Goal: Information Seeking & Learning: Learn about a topic

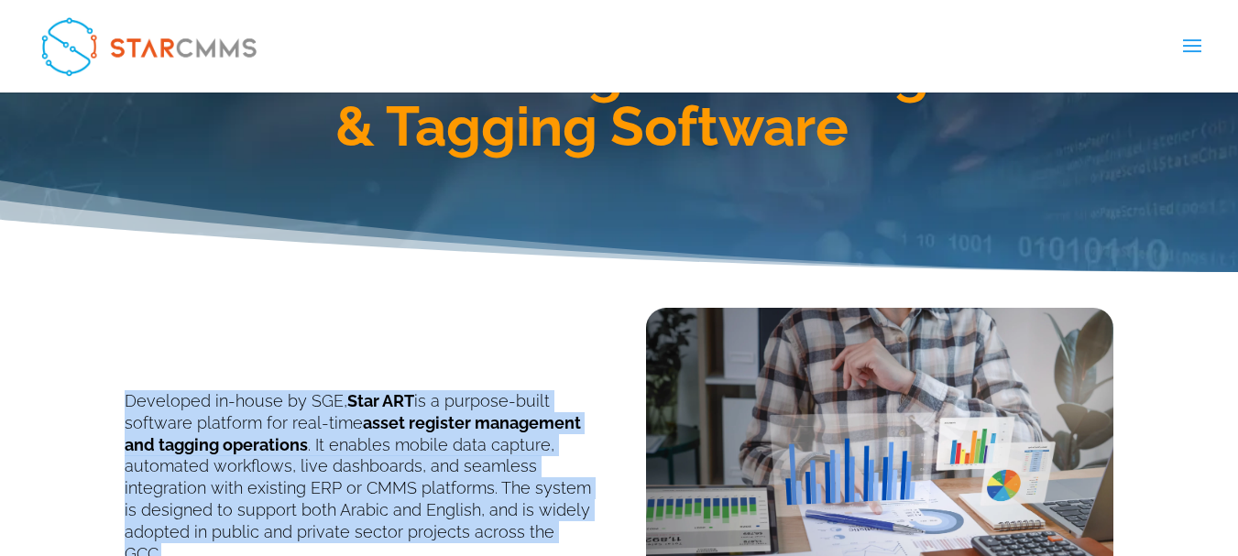
scroll to position [458, 0]
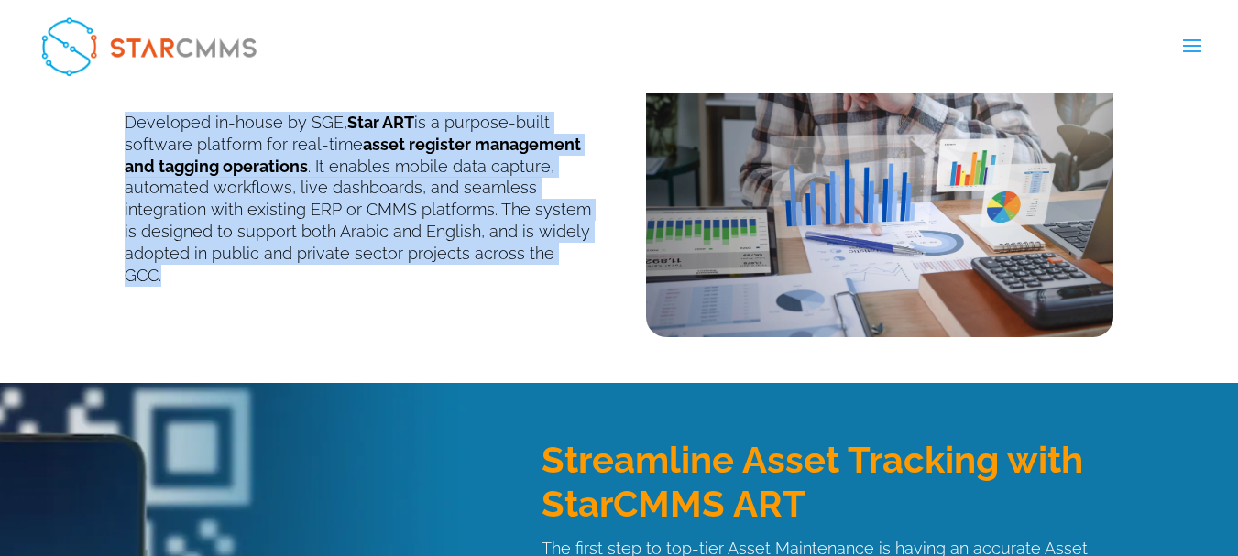
click at [523, 253] on p "Developed in-house by SGE, Star ART is a purpose-built software platform for re…" at bounding box center [358, 199] width 467 height 174
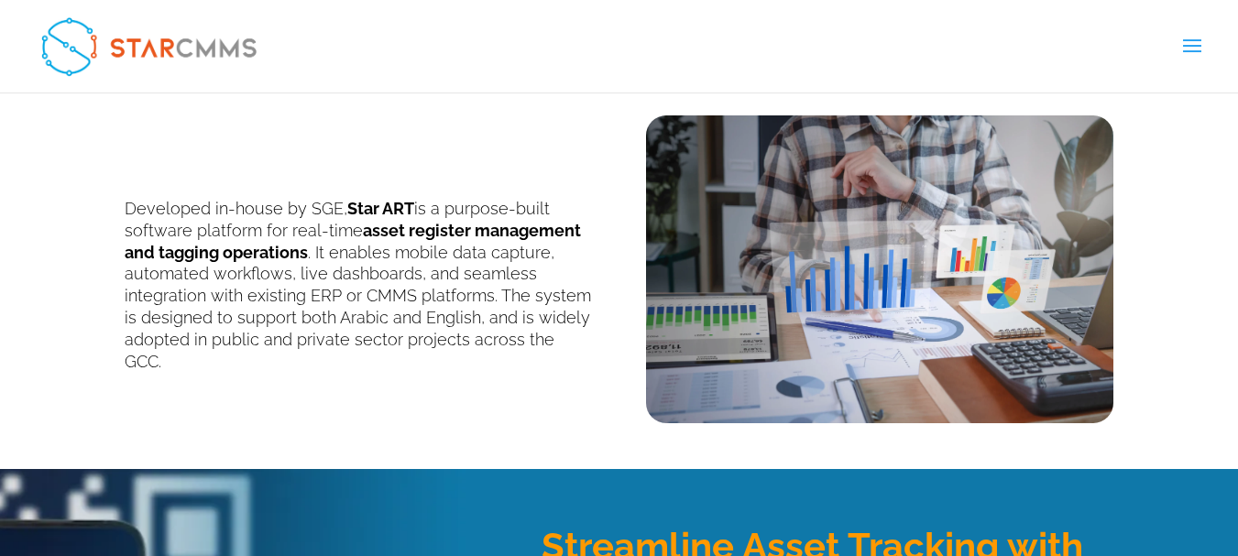
scroll to position [367, 0]
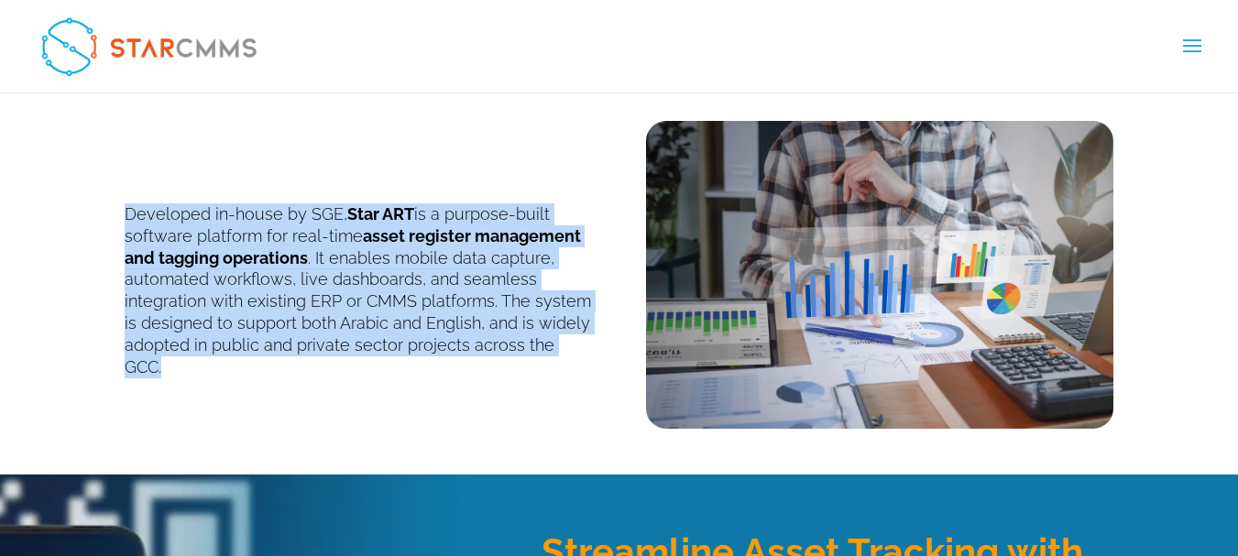
drag, startPoint x: 127, startPoint y: 213, endPoint x: 596, endPoint y: 362, distance: 491.5
click at [596, 362] on div "Developed in-house by SGE, Star ART is a purpose-built software platform for re…" at bounding box center [620, 262] width 990 height 333
copy p "Developed in-house by SGE, Star ART is a purpose-built software platform for re…"
click at [515, 350] on p "Developed in-house by SGE, Star ART is a purpose-built software platform for re…" at bounding box center [358, 290] width 467 height 174
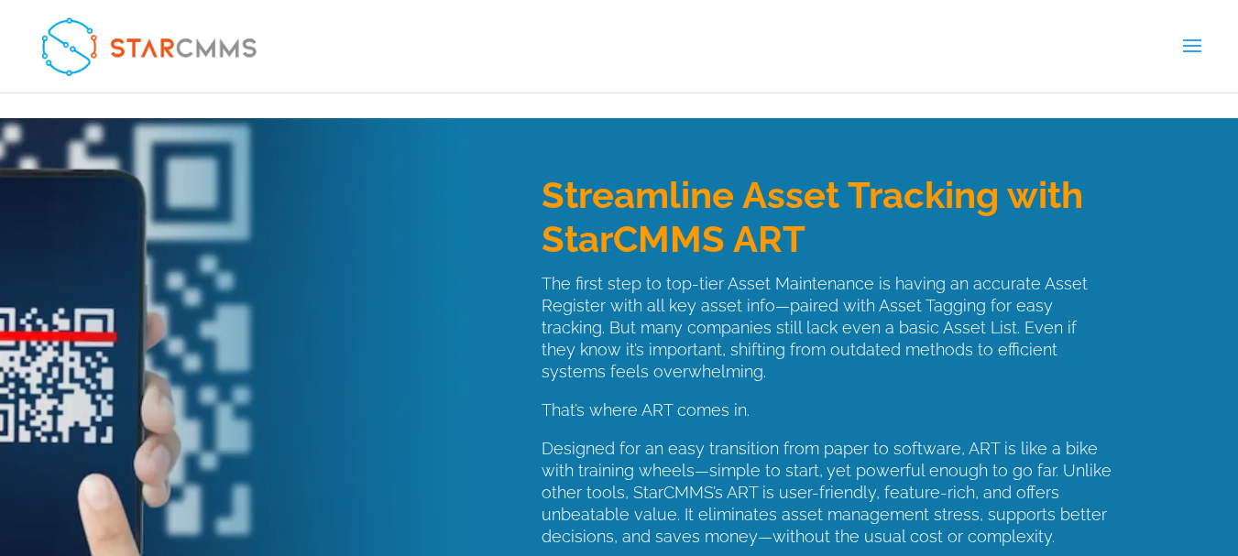
scroll to position [733, 0]
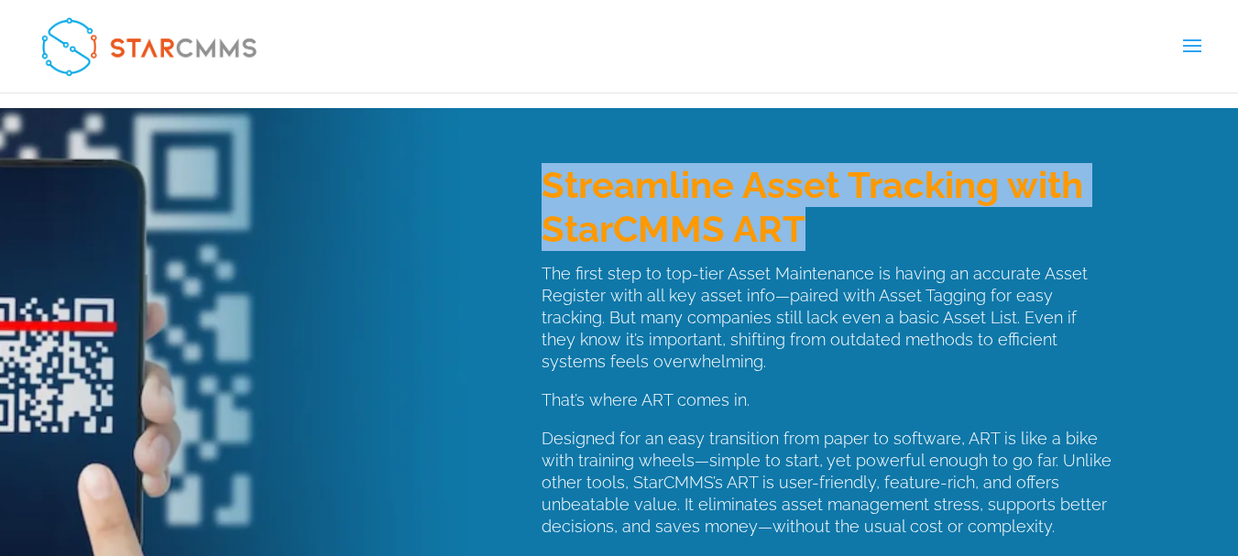
drag, startPoint x: 546, startPoint y: 183, endPoint x: 794, endPoint y: 227, distance: 252.2
click at [794, 227] on span "Streamline Asset Tracking with StarCMMS ART" at bounding box center [813, 206] width 542 height 87
copy span "Streamline Asset Tracking with StarCMMS ART"
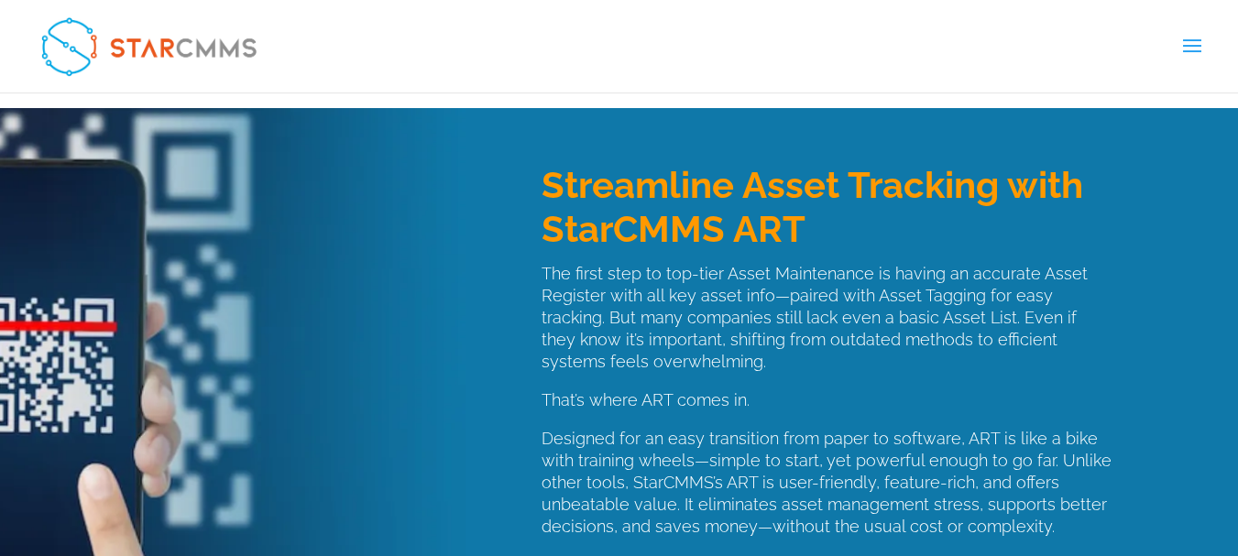
click at [553, 296] on p "The first step to top-tier Asset Maintenance is having an accurate Asset Regist…" at bounding box center [828, 326] width 572 height 126
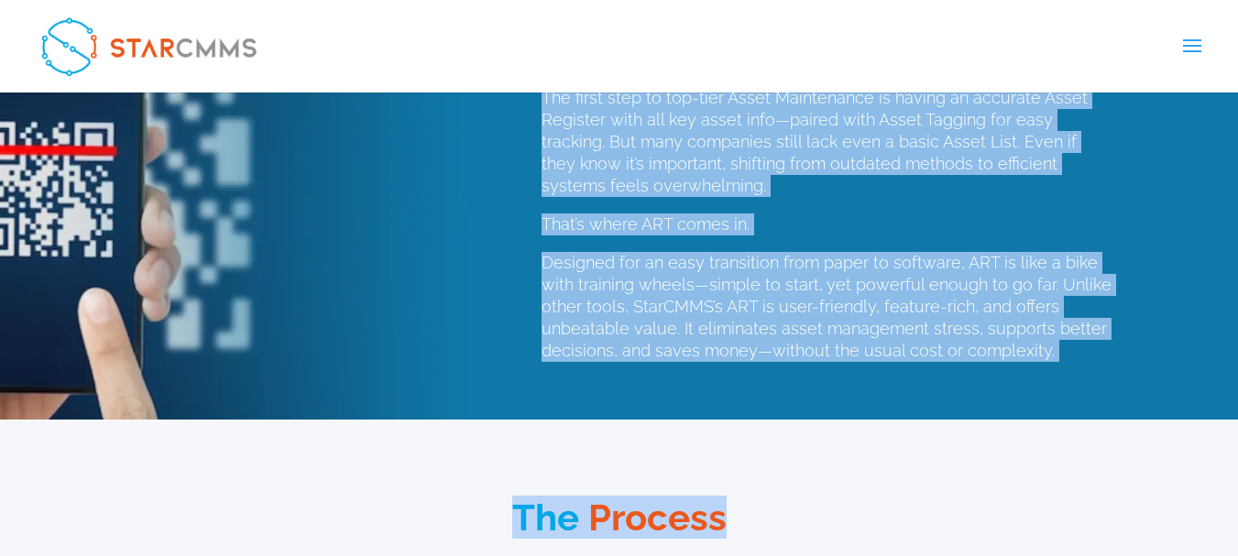
scroll to position [1008, 0]
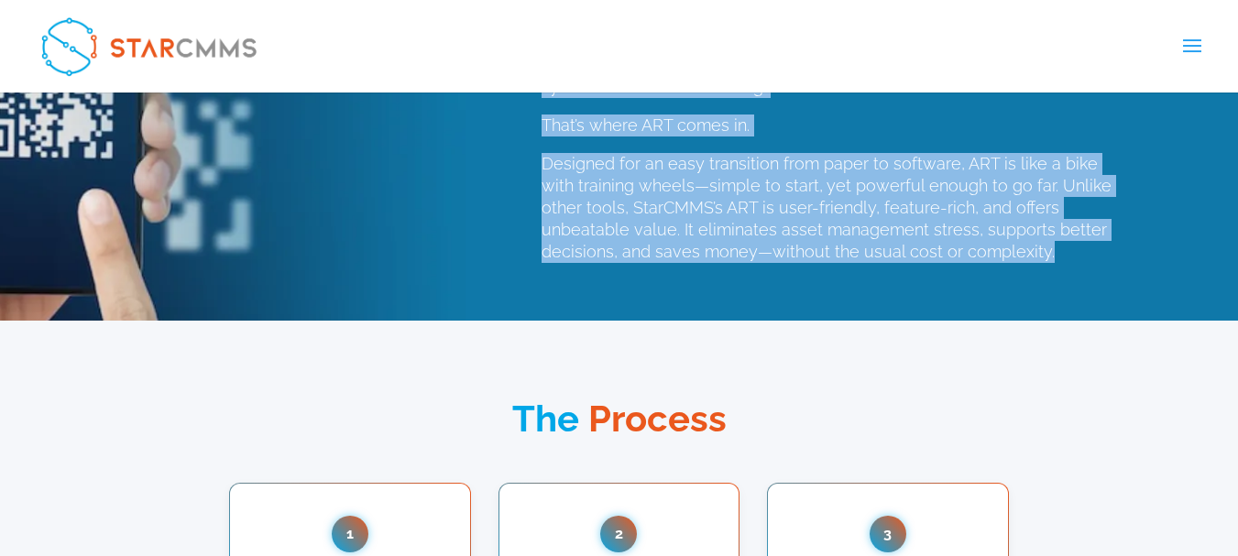
drag, startPoint x: 539, startPoint y: 270, endPoint x: 1052, endPoint y: 266, distance: 513.2
click at [1052, 266] on div "Streamline Asset Tracking with StarCMMS ART The first step to top-tier Asset Ma…" at bounding box center [620, 77] width 990 height 488
copy div "The first step to top-tier Asset Maintenance is having an accurate Asset Regist…"
click at [597, 309] on div "Streamline Asset Tracking with StarCMMS ART The first step to top-tier Asset Ma…" at bounding box center [620, 77] width 990 height 488
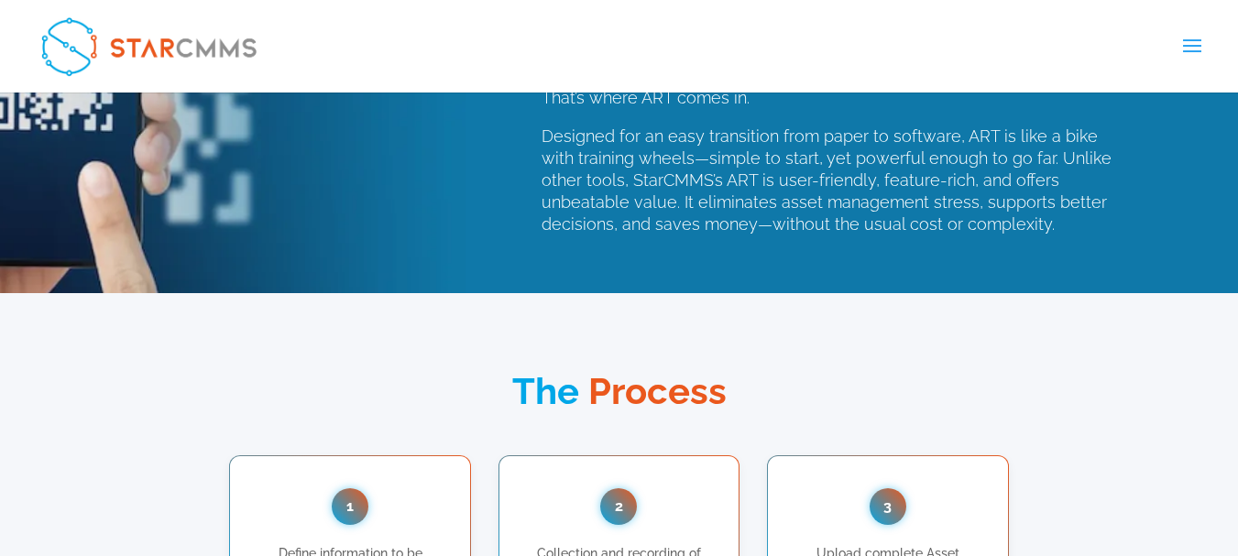
scroll to position [1191, 0]
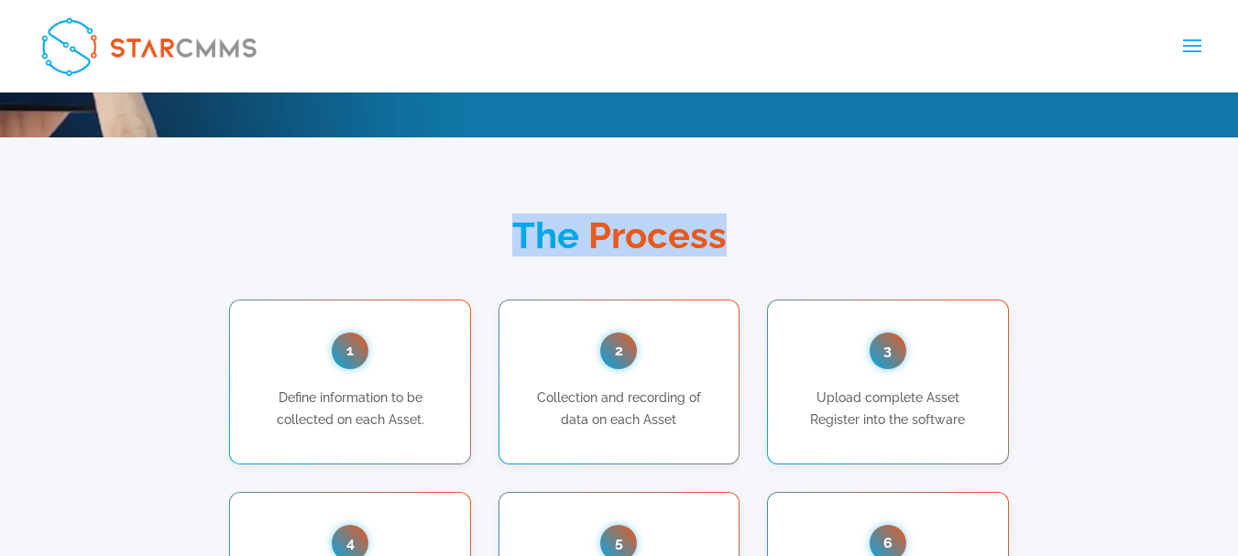
drag, startPoint x: 519, startPoint y: 241, endPoint x: 754, endPoint y: 241, distance: 235.5
click at [754, 241] on h3 "The Process" at bounding box center [620, 240] width 990 height 46
copy h3 "The Process"
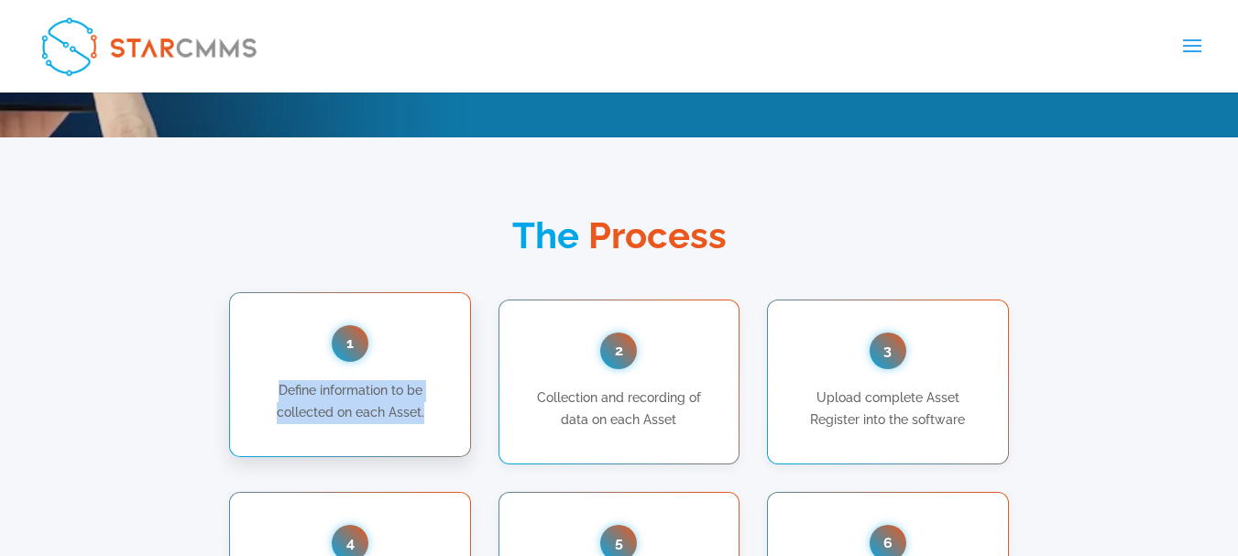
drag, startPoint x: 266, startPoint y: 382, endPoint x: 430, endPoint y: 407, distance: 165.9
click at [430, 407] on p "Define information to be collected on each Asset." at bounding box center [350, 402] width 184 height 44
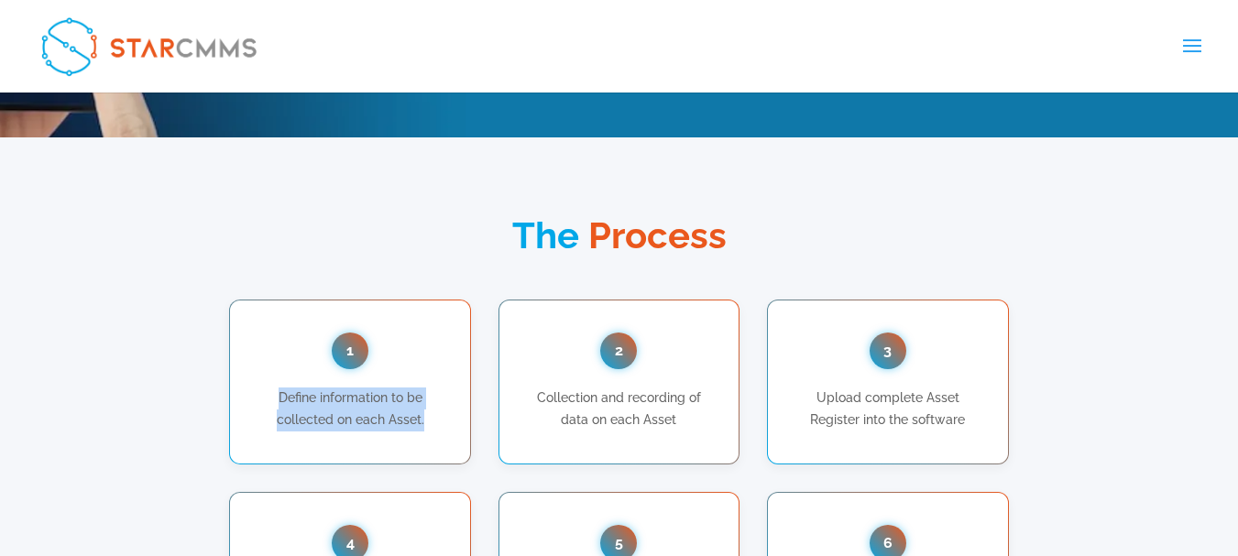
copy p "Define information to be collected on each Asset."
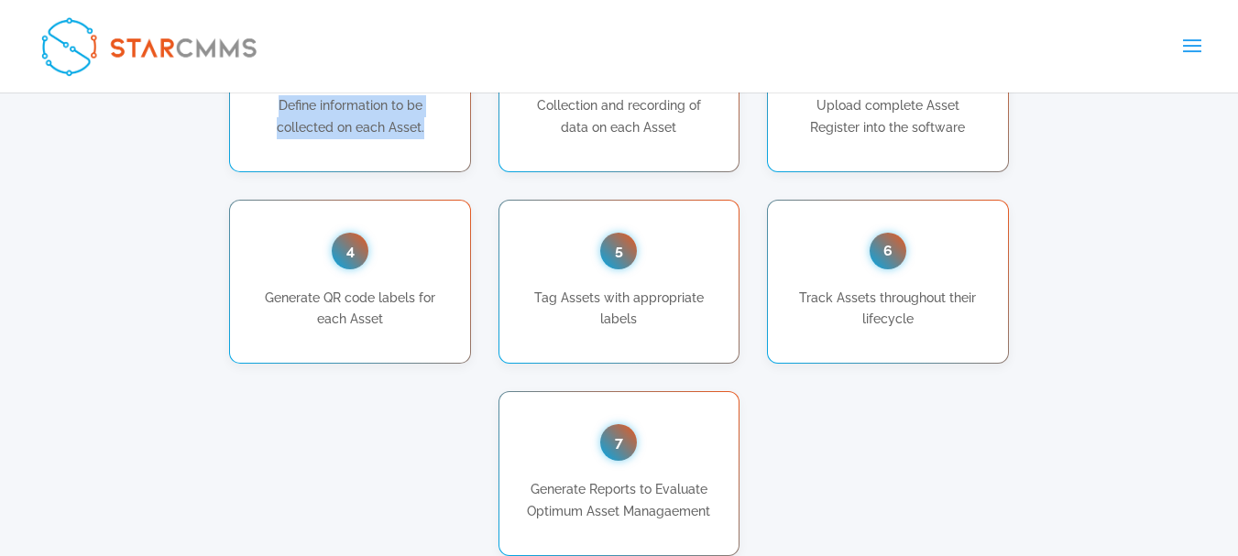
scroll to position [1558, 0]
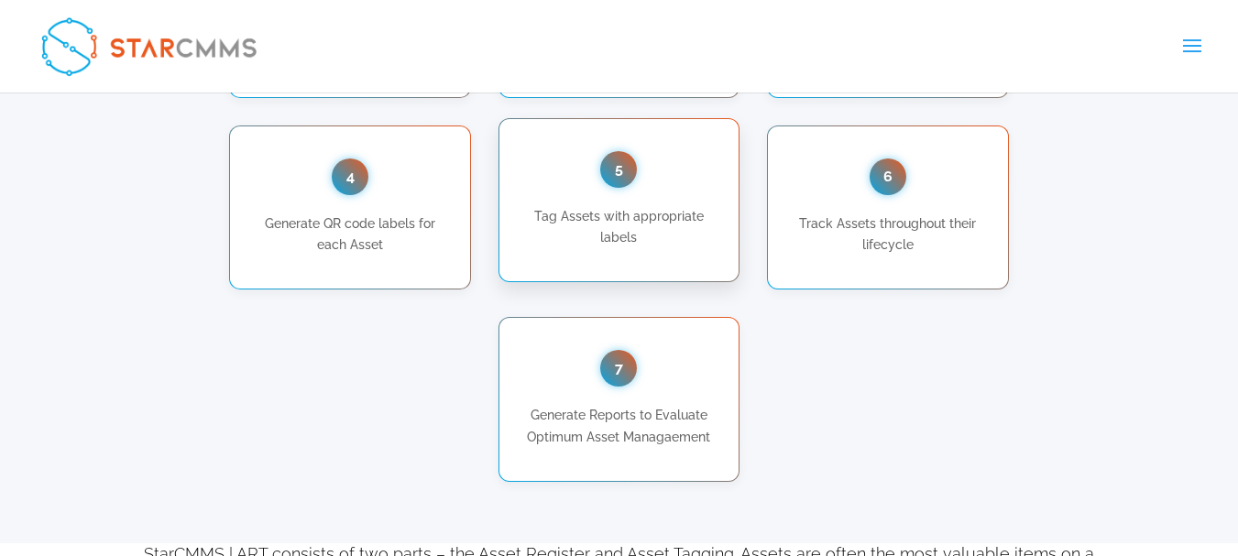
click at [622, 185] on div "5" at bounding box center [618, 169] width 37 height 37
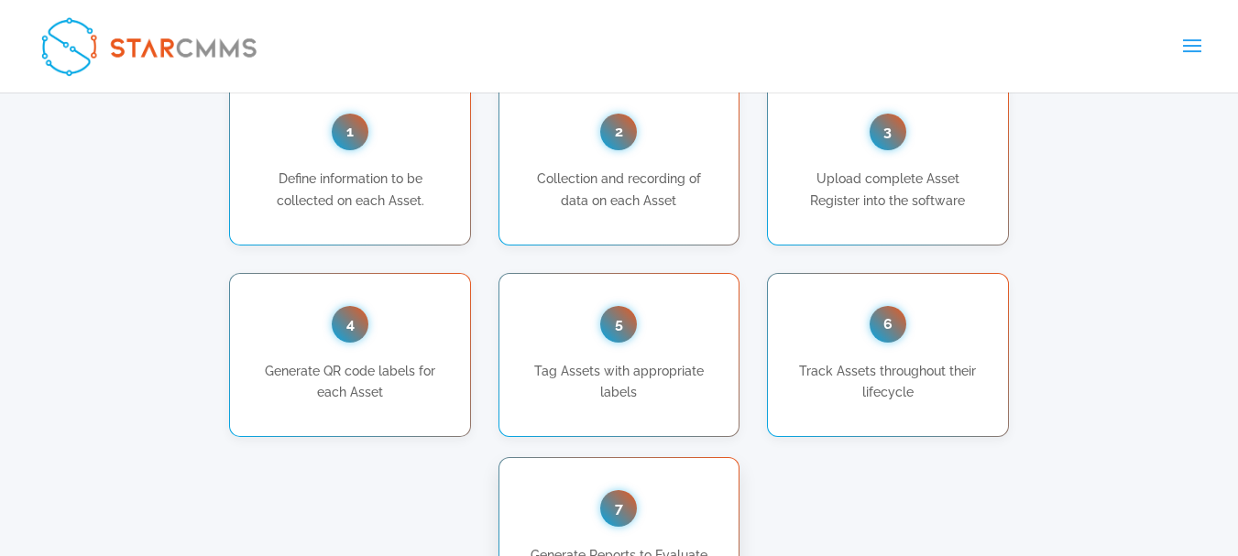
scroll to position [1375, 0]
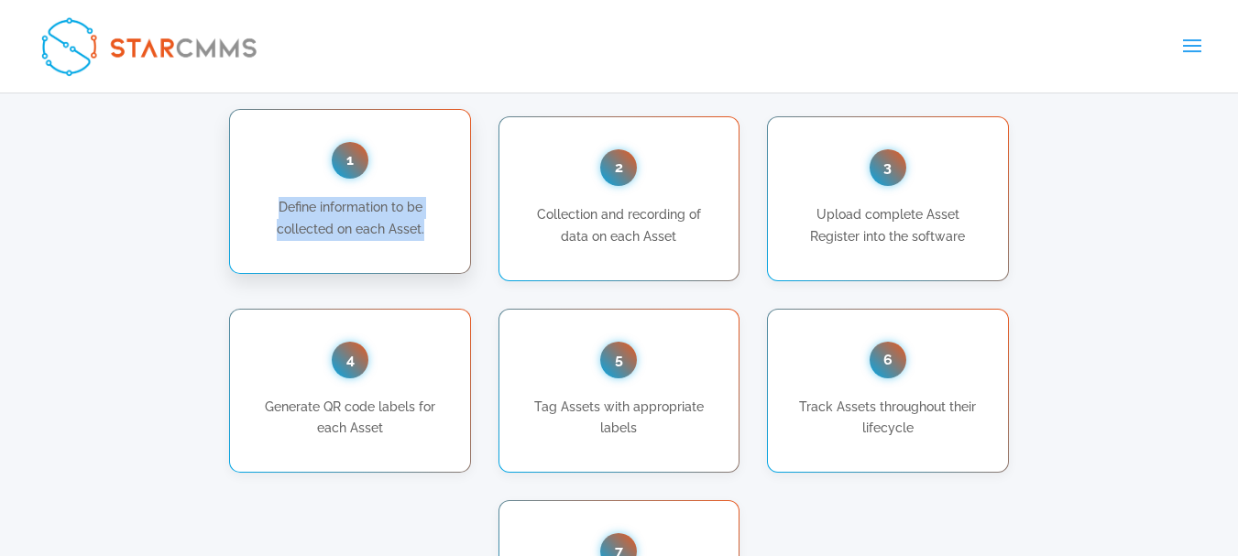
drag, startPoint x: 276, startPoint y: 204, endPoint x: 440, endPoint y: 242, distance: 168.3
click at [440, 242] on div "1 Define information to be collected on each Asset." at bounding box center [349, 191] width 241 height 165
copy p "Define information to be collected on each Asset."
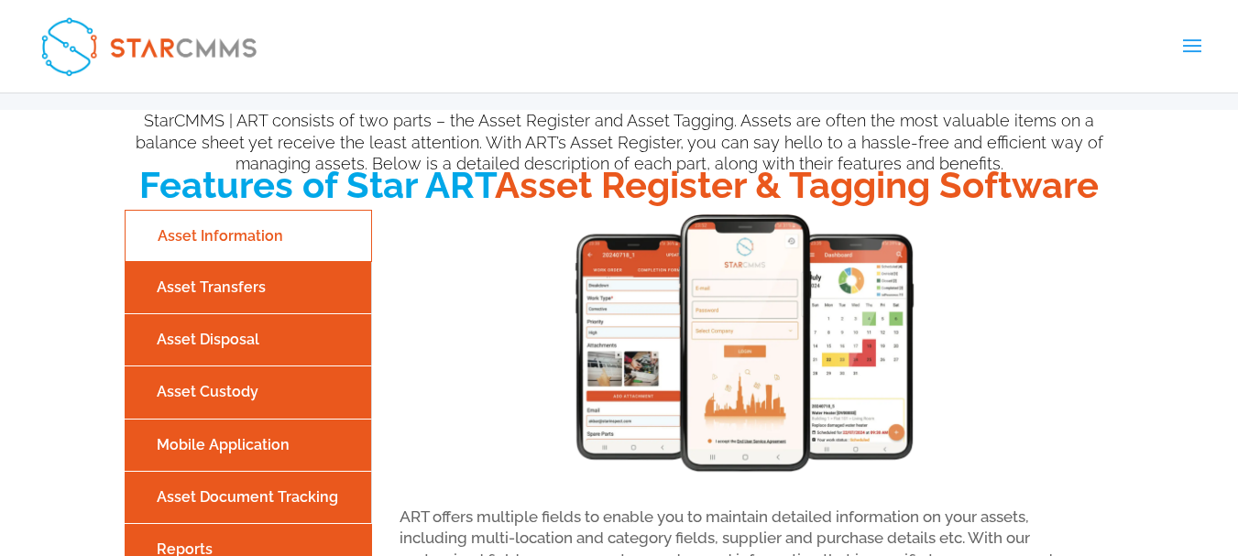
scroll to position [2016, 0]
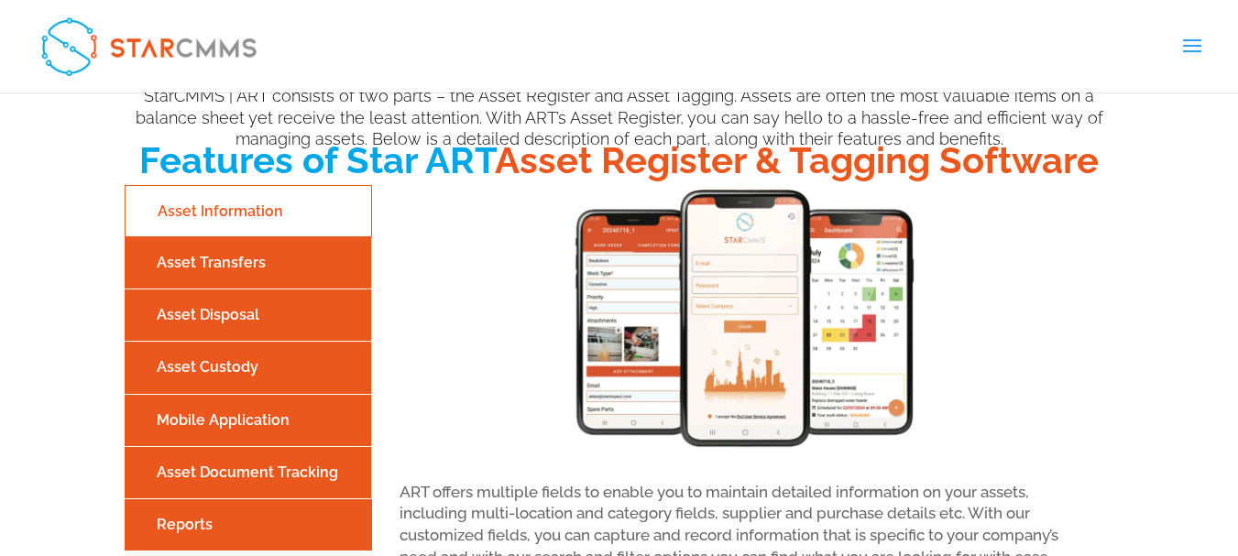
click at [194, 261] on link "Asset Transfers" at bounding box center [247, 263] width 237 height 32
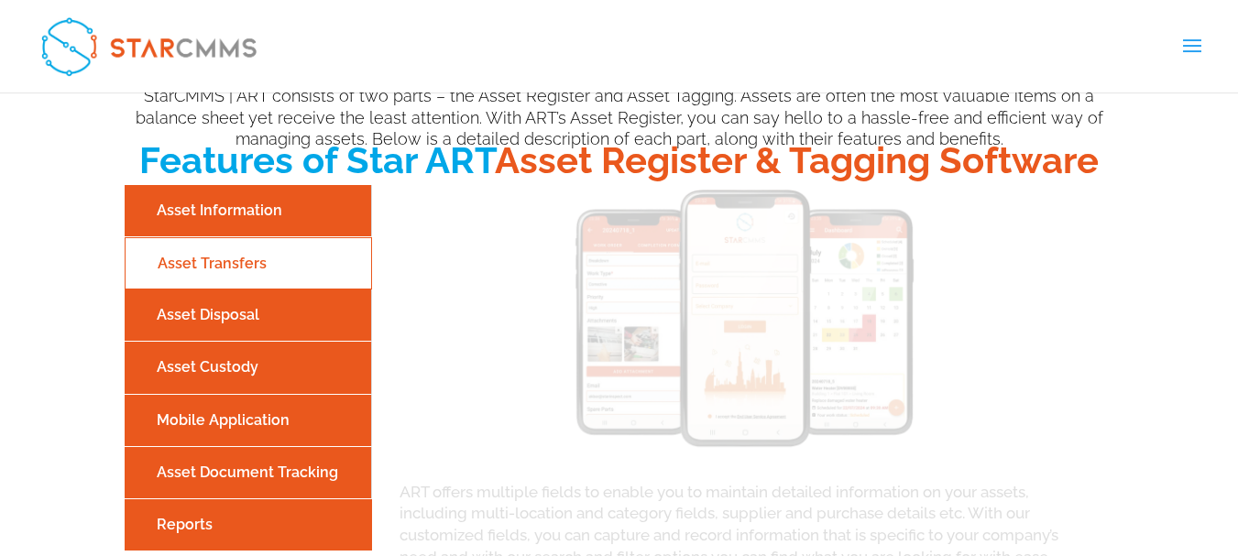
click at [213, 319] on link "Asset Disposal" at bounding box center [247, 315] width 237 height 32
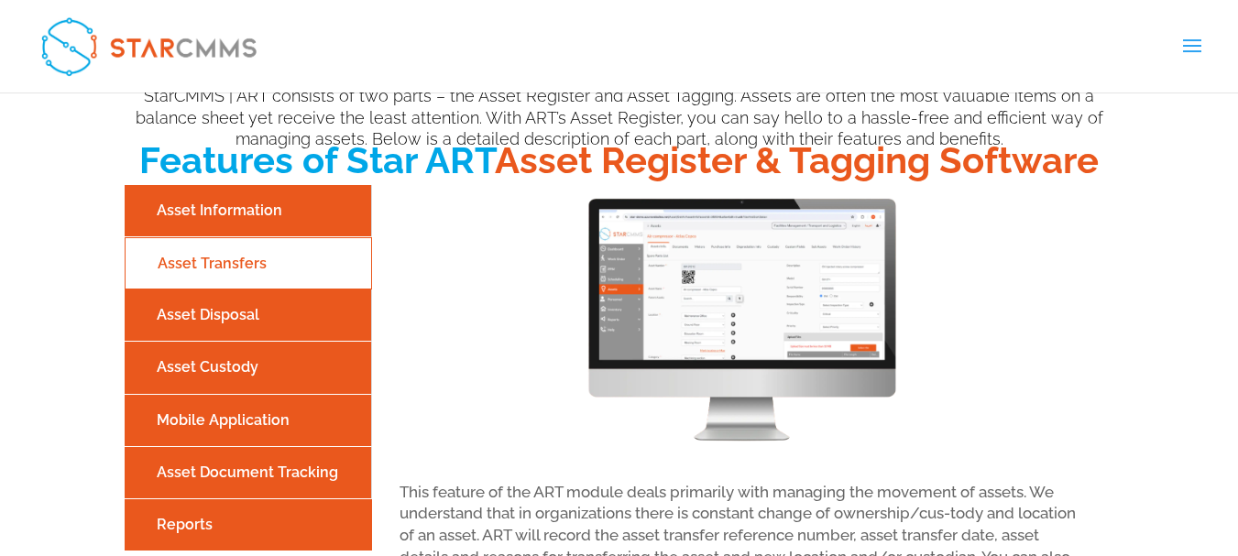
click at [219, 351] on link "Asset Custody" at bounding box center [247, 367] width 237 height 32
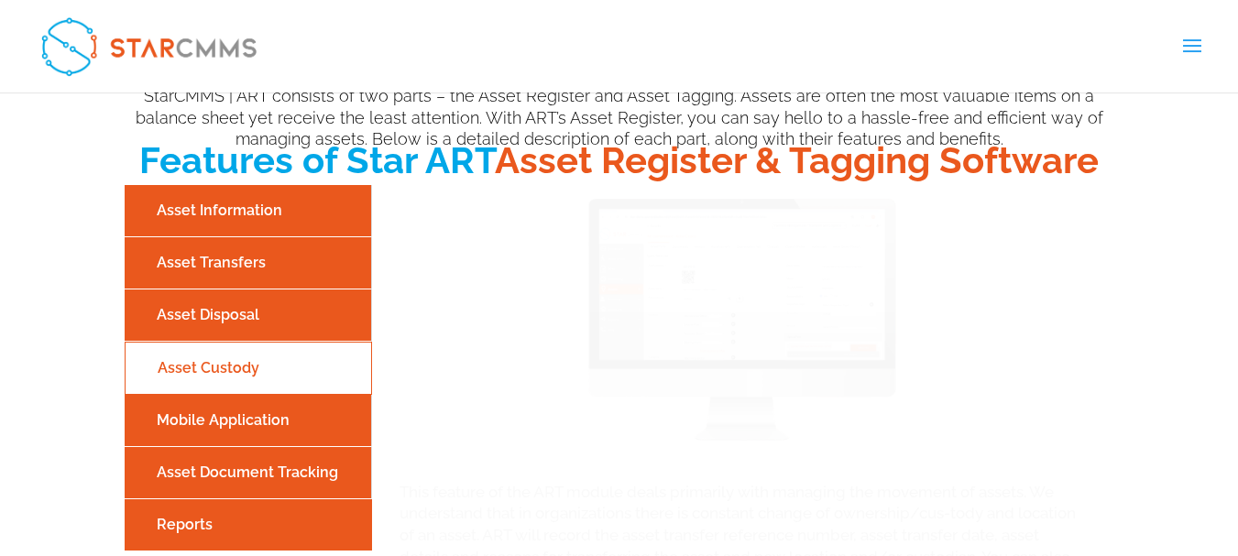
click at [213, 413] on link "Mobile Application" at bounding box center [247, 420] width 237 height 32
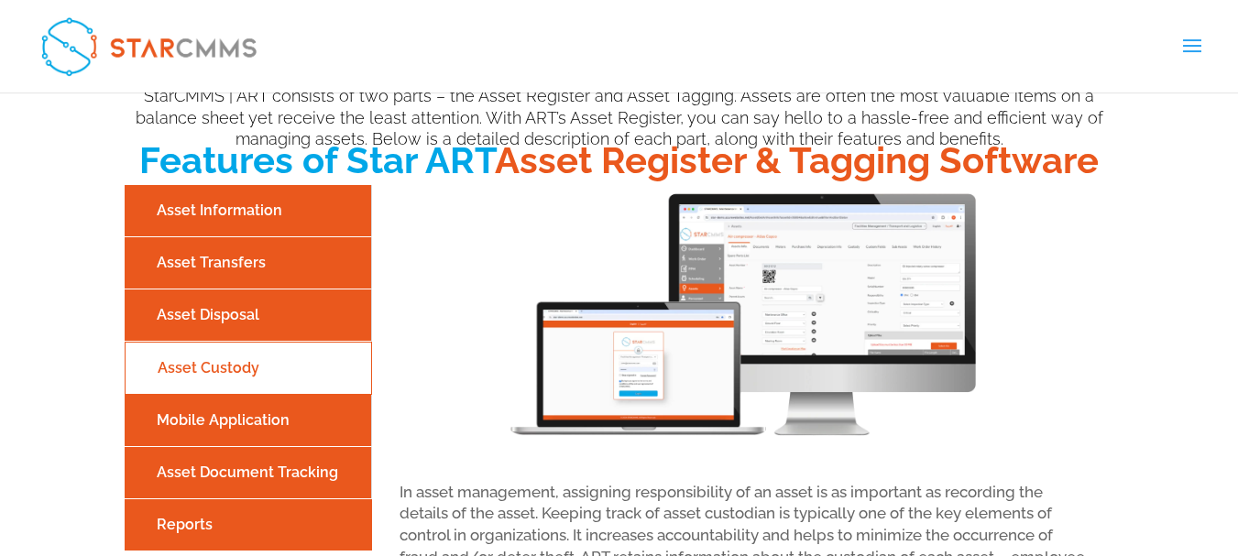
click at [249, 350] on li "Asset Custody" at bounding box center [248, 368] width 247 height 52
click at [247, 327] on link "Asset Disposal" at bounding box center [247, 315] width 237 height 32
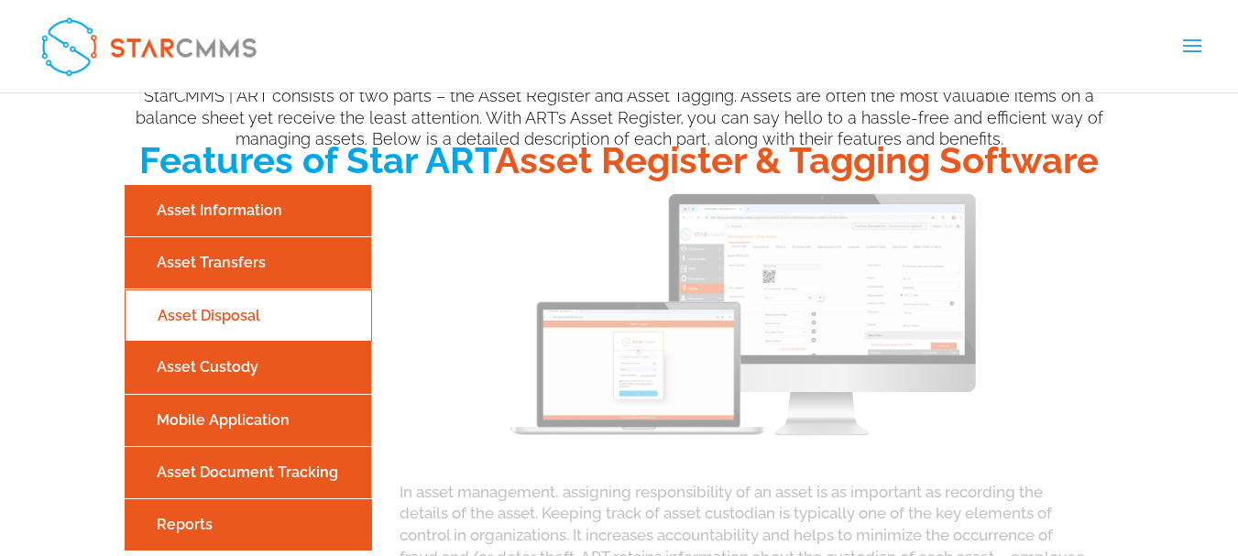
click at [247, 264] on link "Asset Transfers" at bounding box center [247, 263] width 237 height 32
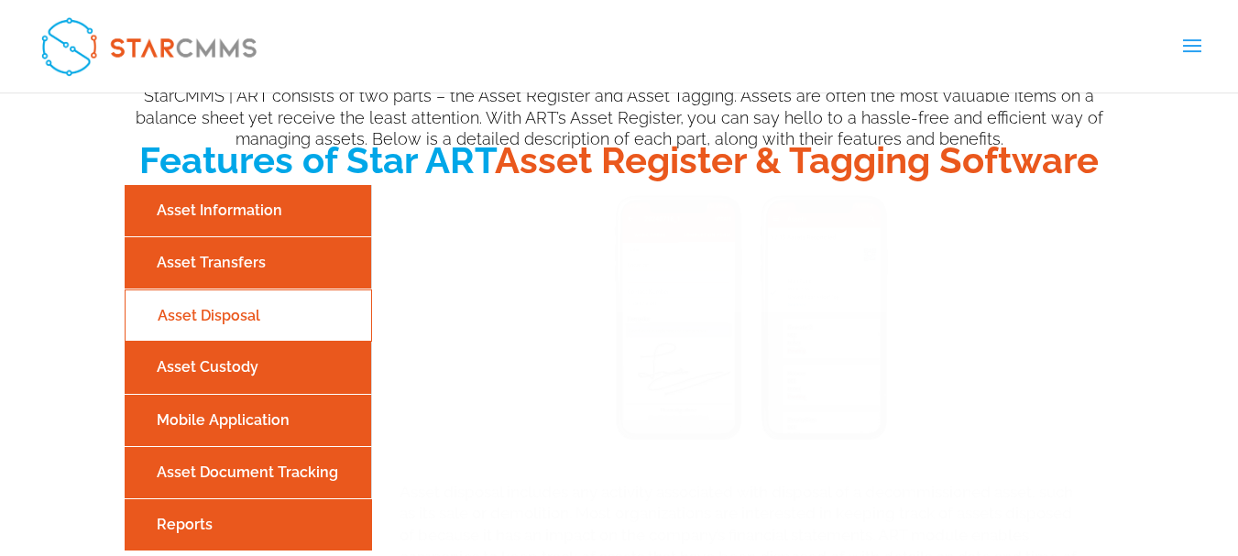
click at [248, 224] on link "Asset Information" at bounding box center [247, 210] width 237 height 32
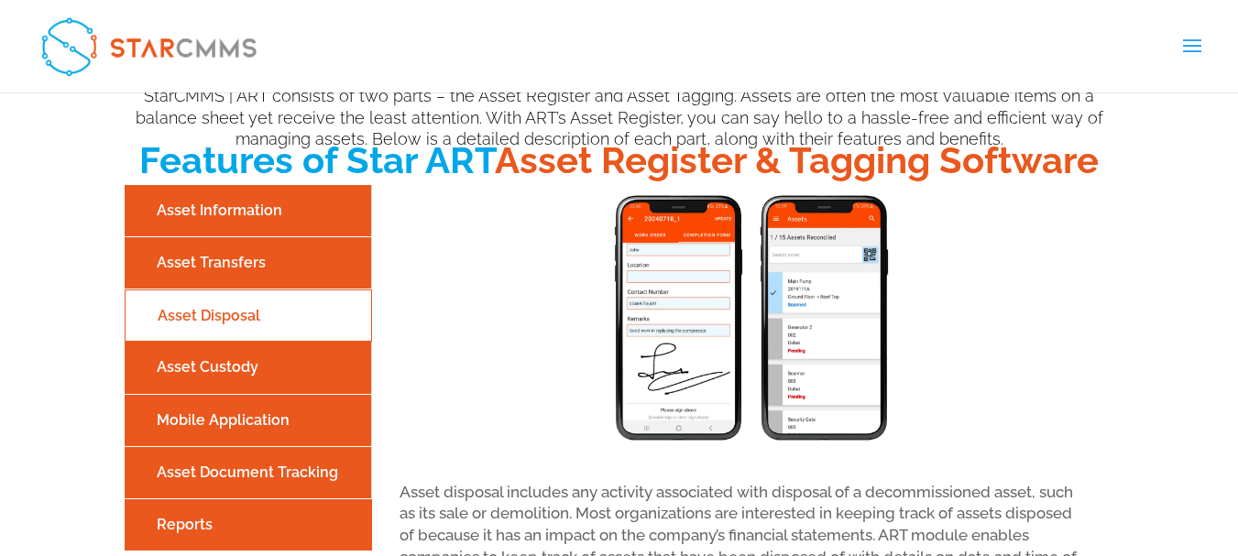
click at [247, 402] on li "Mobile Application" at bounding box center [248, 421] width 247 height 52
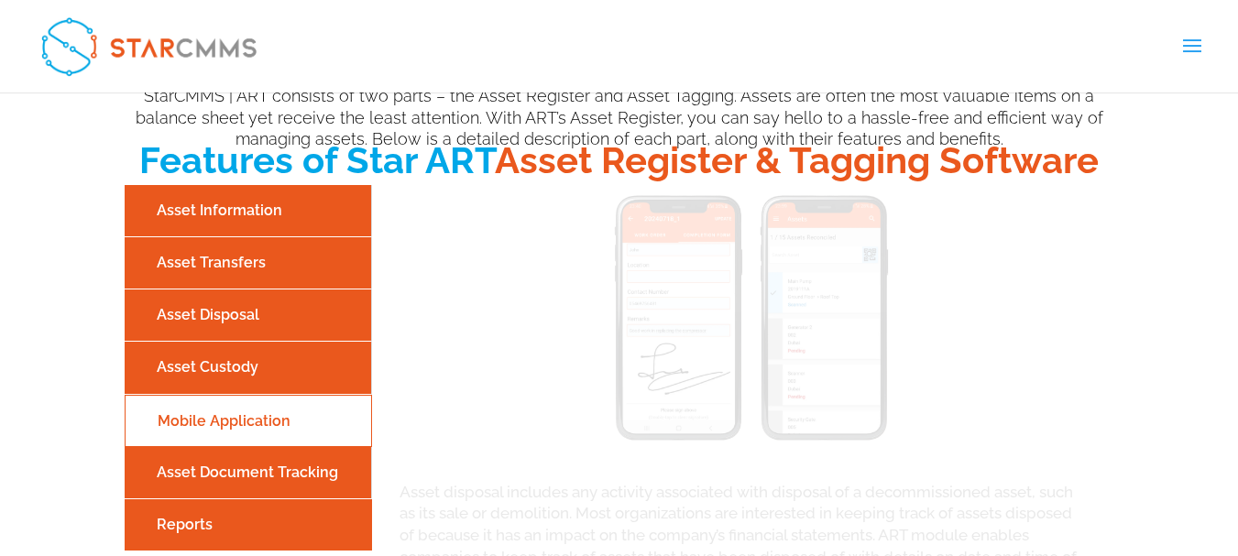
click at [247, 448] on li "Asset Document Tracking" at bounding box center [248, 473] width 247 height 52
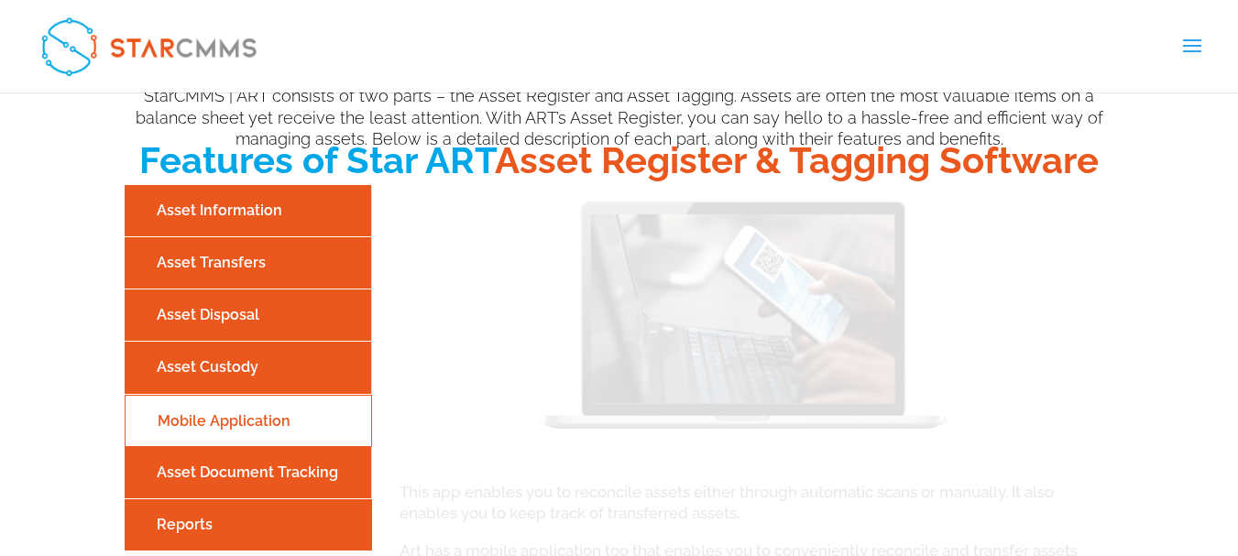
click at [256, 474] on link "Asset Document Tracking" at bounding box center [247, 472] width 237 height 32
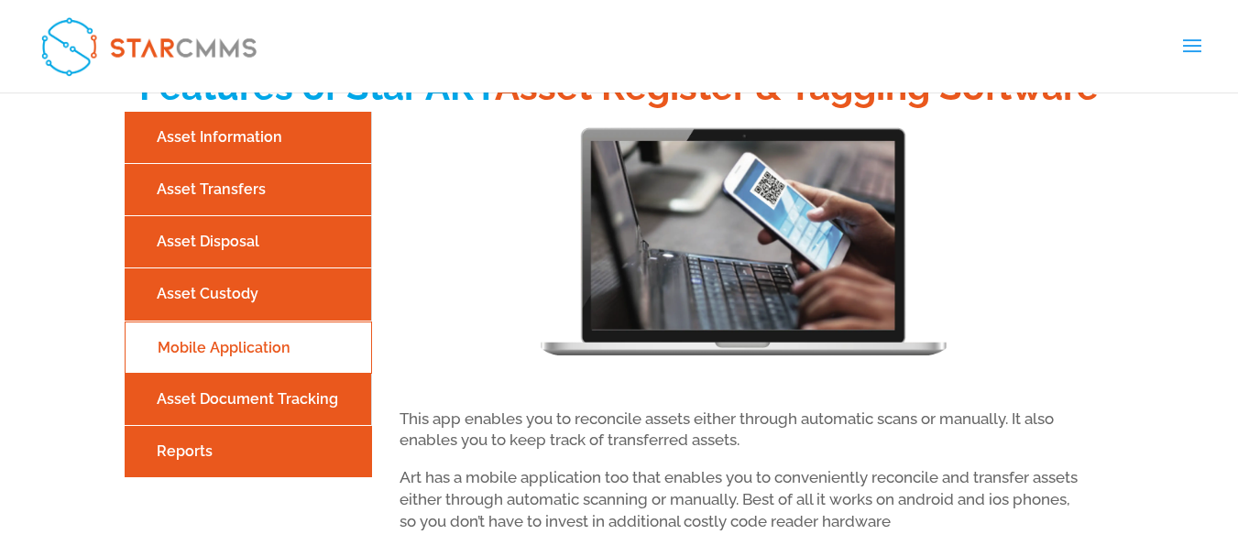
scroll to position [2108, 0]
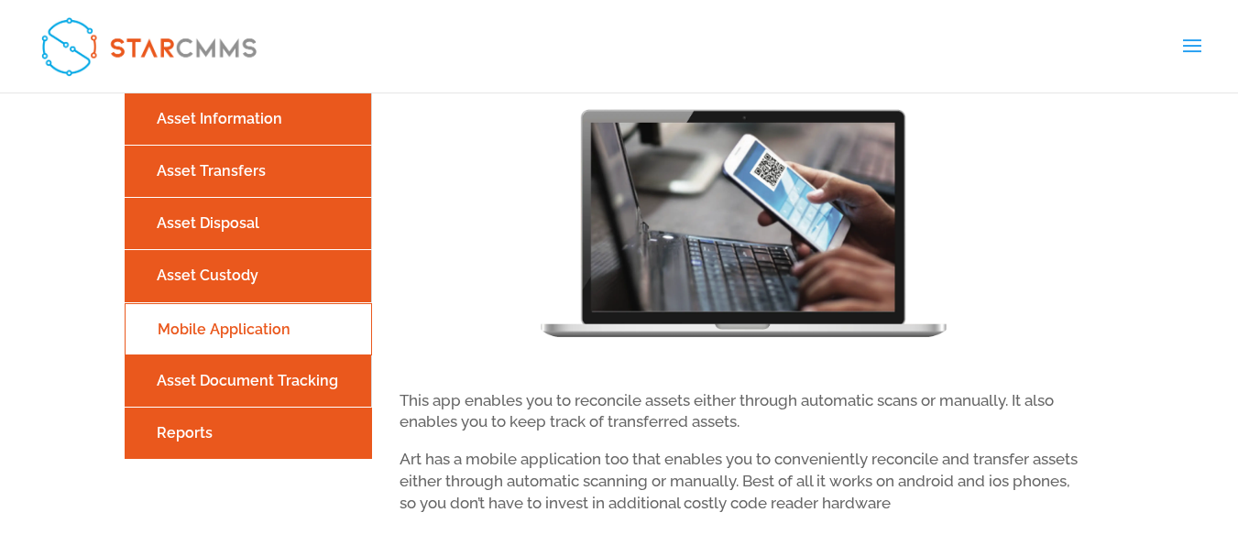
click at [251, 397] on link "Asset Document Tracking" at bounding box center [247, 381] width 237 height 32
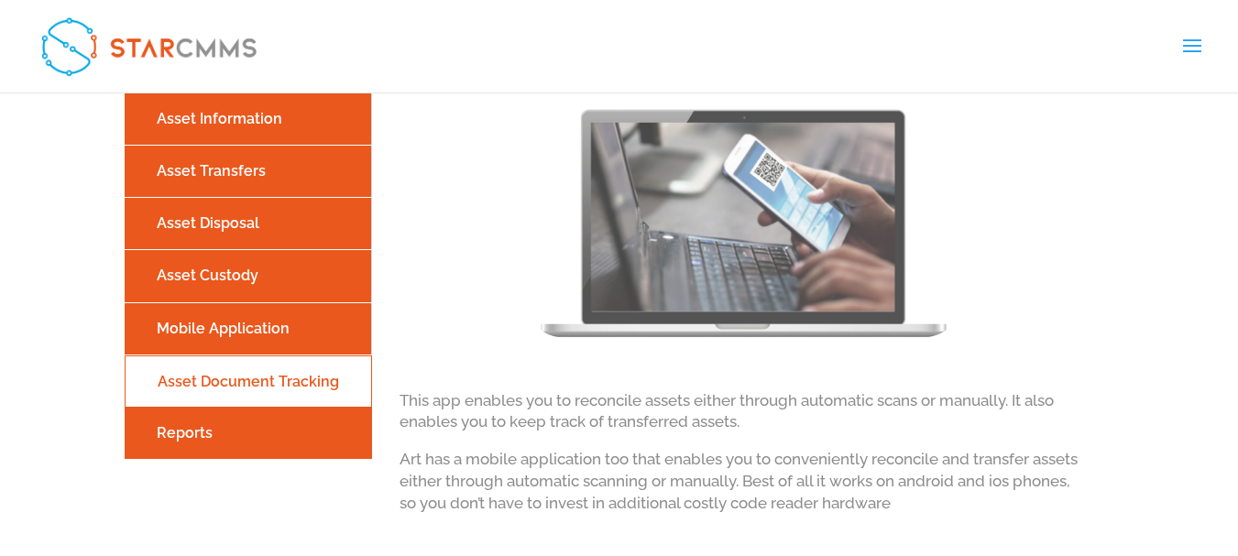
click at [255, 436] on link "Reports" at bounding box center [248, 433] width 238 height 32
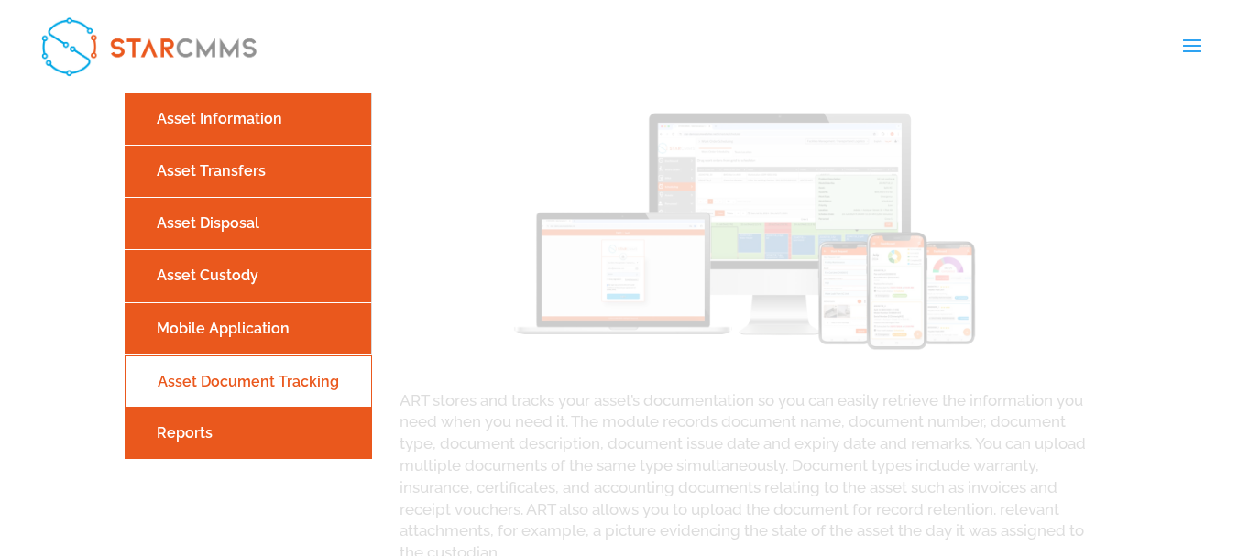
drag, startPoint x: 258, startPoint y: 336, endPoint x: 258, endPoint y: 290, distance: 46.7
click at [258, 335] on link "Mobile Application" at bounding box center [247, 328] width 237 height 32
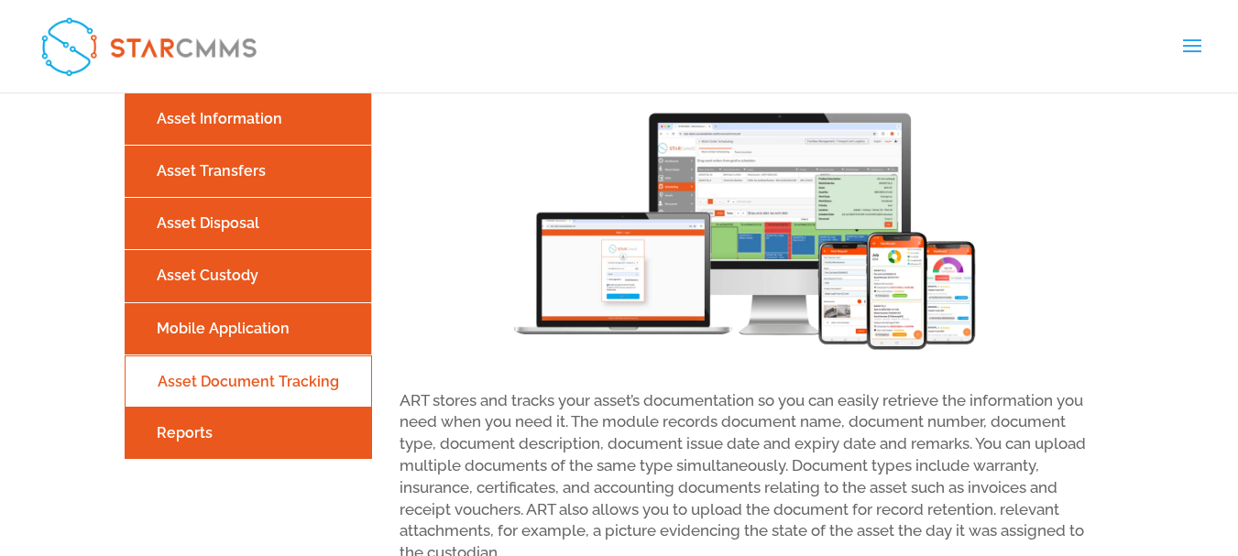
click at [242, 138] on li "Asset Information" at bounding box center [248, 119] width 247 height 52
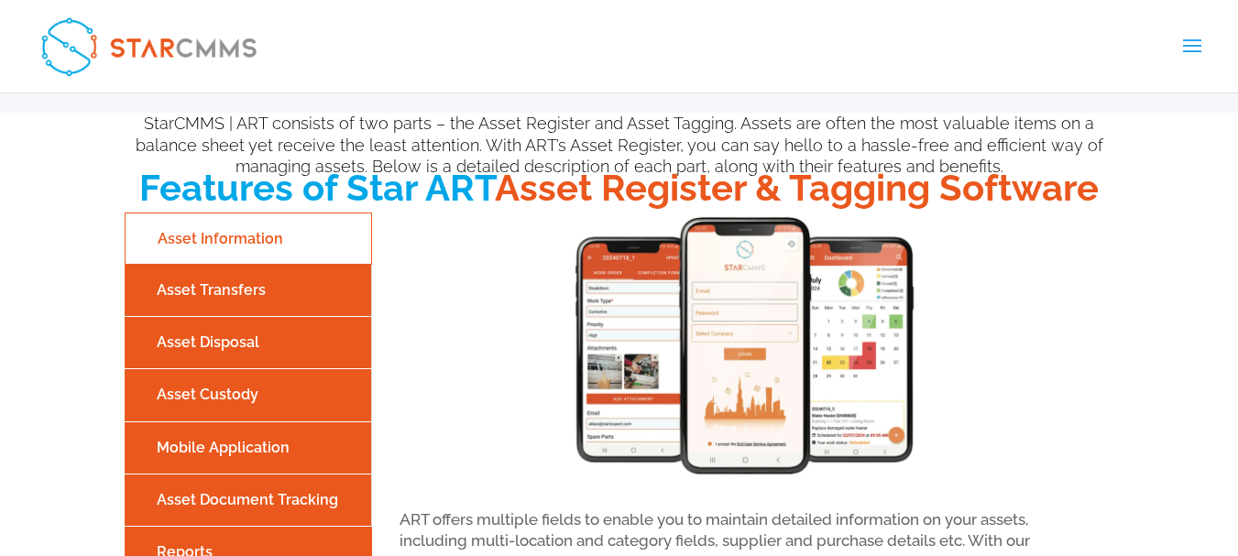
scroll to position [2016, 0]
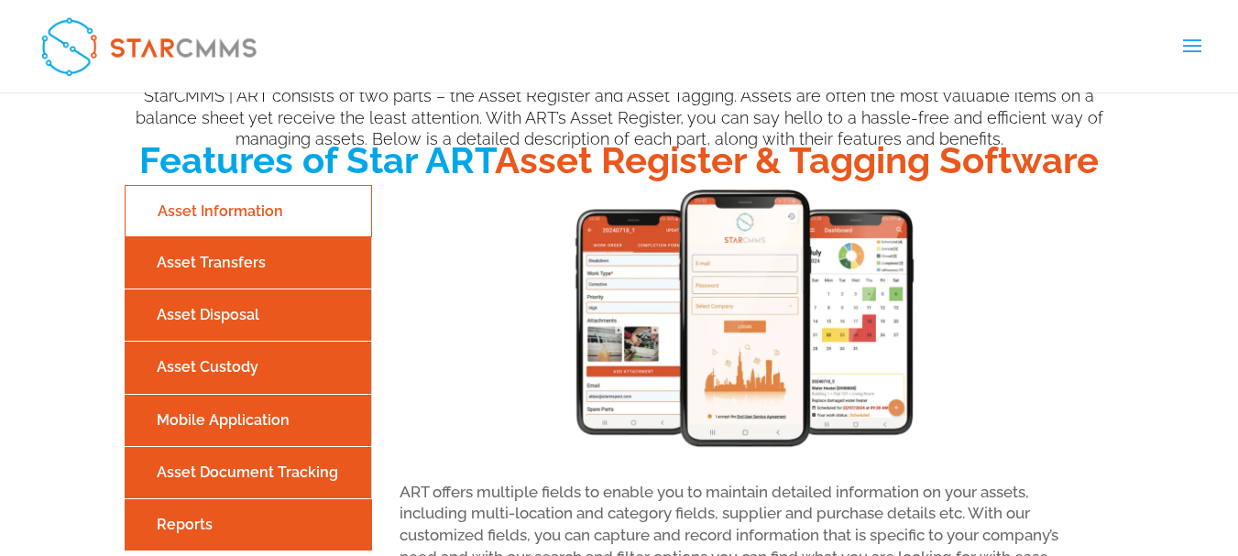
click at [259, 262] on link "Asset Transfers" at bounding box center [247, 263] width 237 height 32
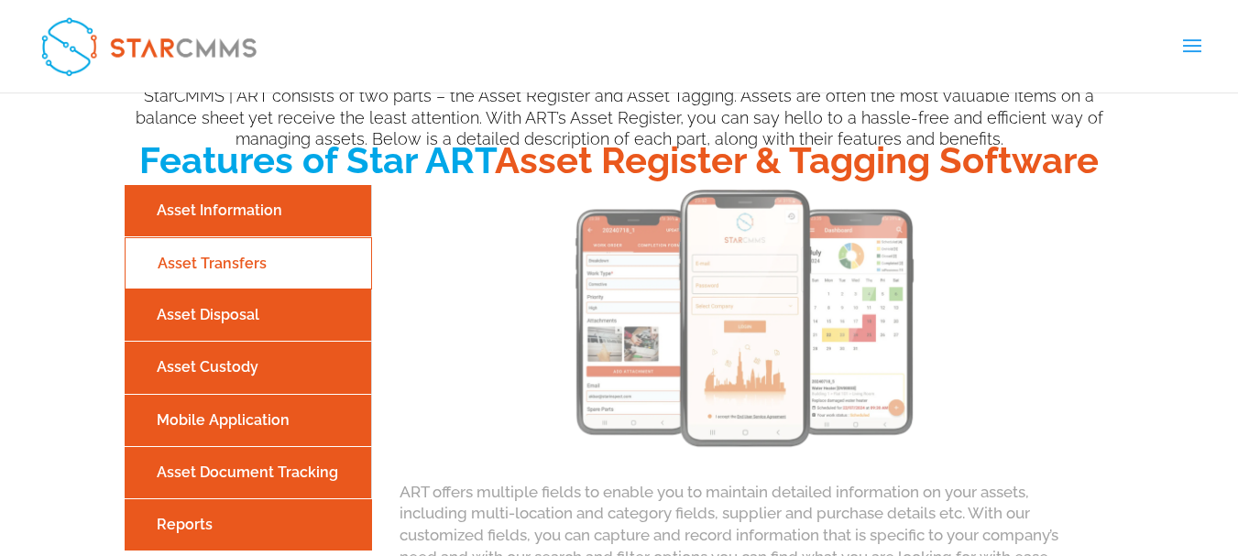
click at [230, 326] on link "Asset Disposal" at bounding box center [247, 315] width 237 height 32
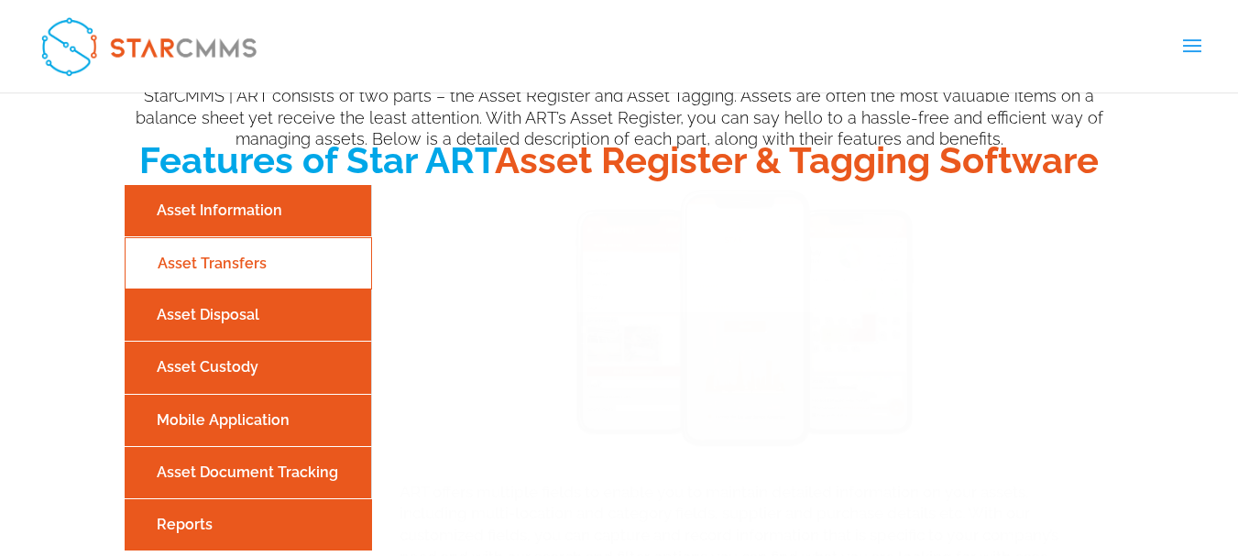
click at [226, 378] on link "Asset Custody" at bounding box center [247, 367] width 237 height 32
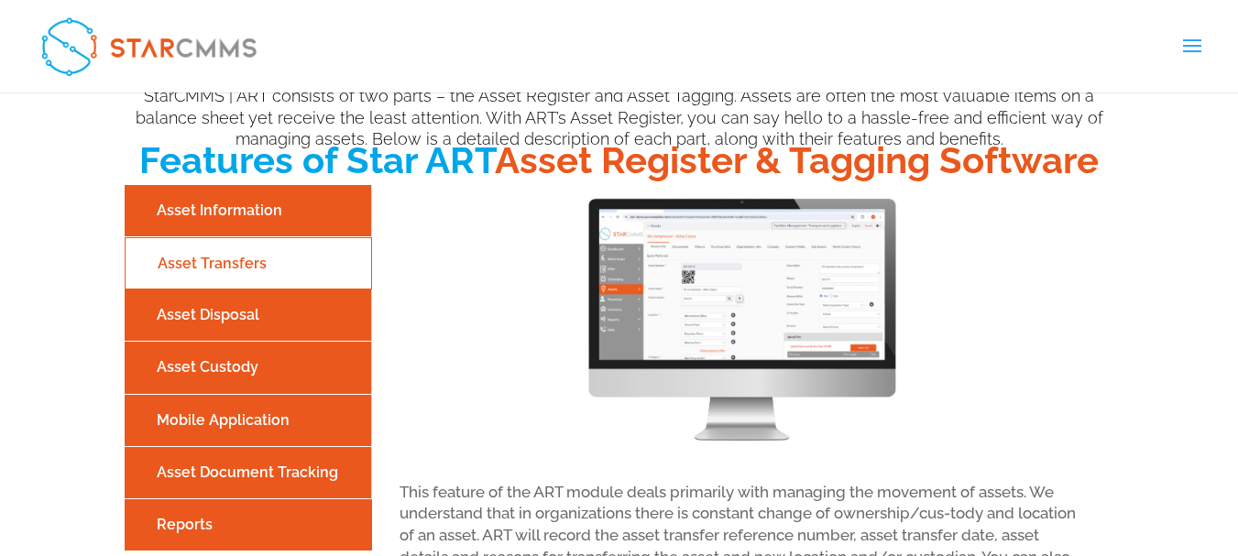
drag, startPoint x: 225, startPoint y: 318, endPoint x: 228, endPoint y: 235, distance: 83.5
click at [225, 317] on link "Asset Disposal" at bounding box center [247, 315] width 237 height 32
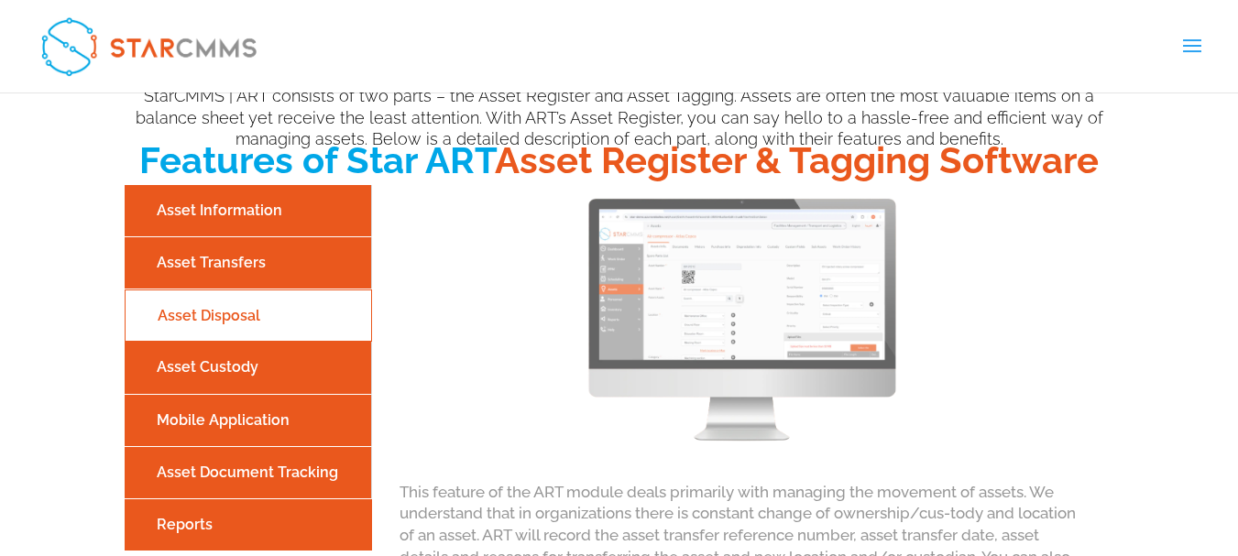
click at [233, 223] on link "Asset Information" at bounding box center [247, 210] width 237 height 32
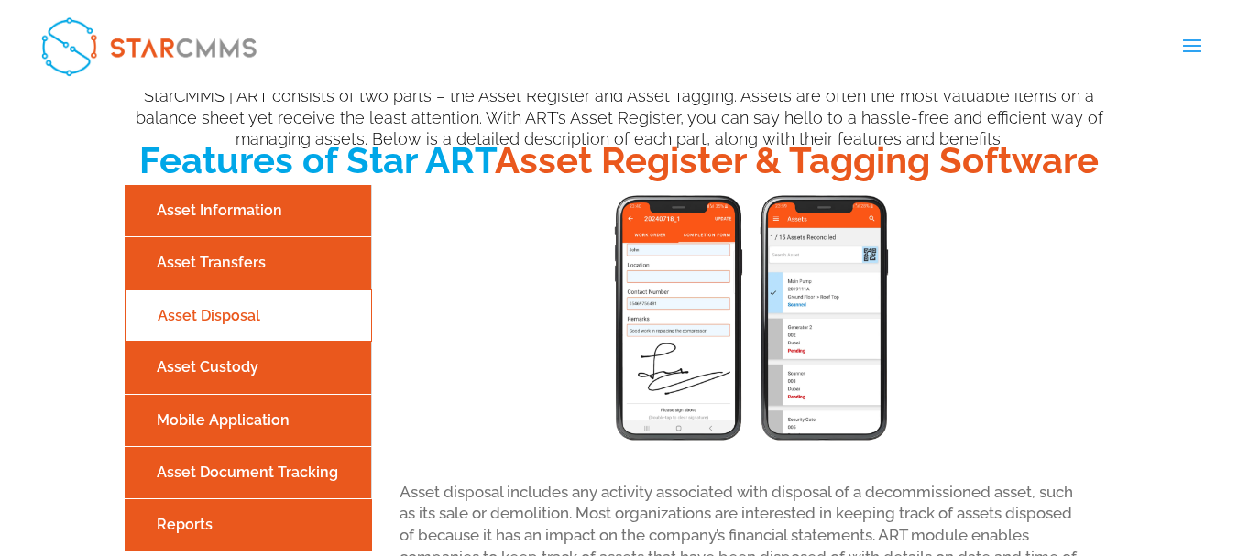
click at [252, 377] on link "Asset Custody" at bounding box center [247, 367] width 237 height 32
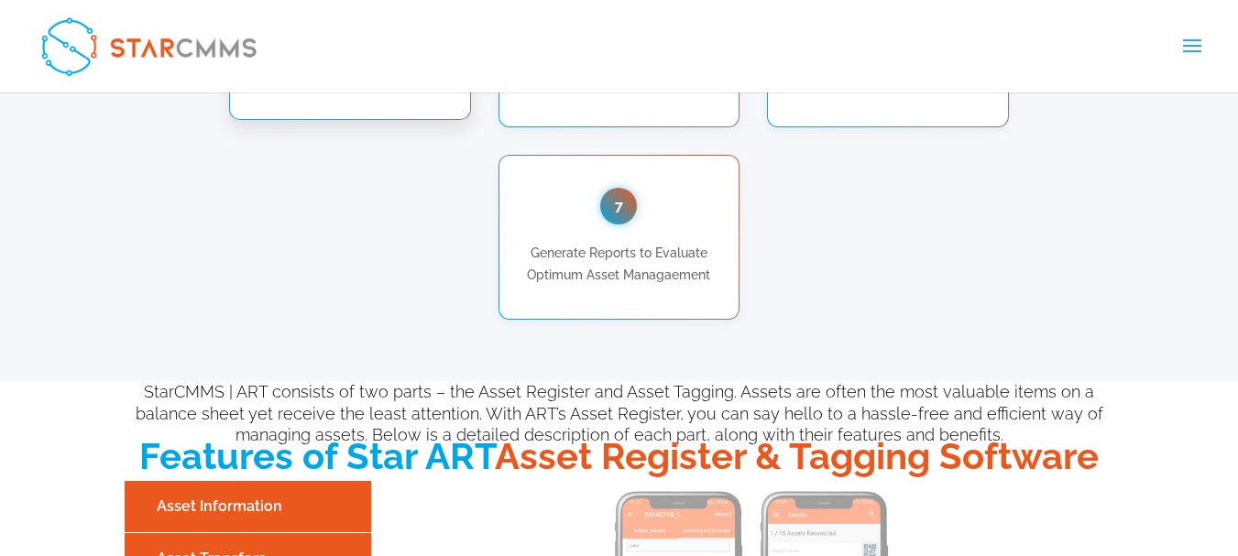
scroll to position [1466, 0]
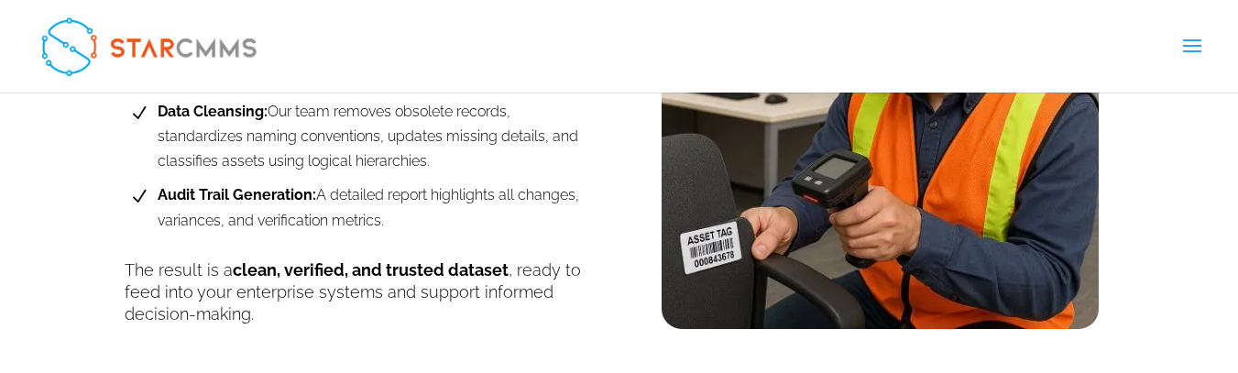
scroll to position [1621, 0]
